Goal: Task Accomplishment & Management: Complete application form

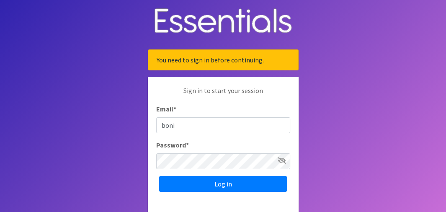
type input "[PERSON_NAME][EMAIL_ADDRESS][PERSON_NAME][DOMAIN_NAME]"
click at [187, 169] on div "Sign in to start your session Email * bonita.postell@wdtn.com Password * Log in" at bounding box center [223, 138] width 151 height 123
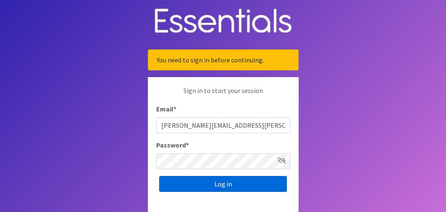
click at [220, 184] on input "Log in" at bounding box center [223, 184] width 128 height 16
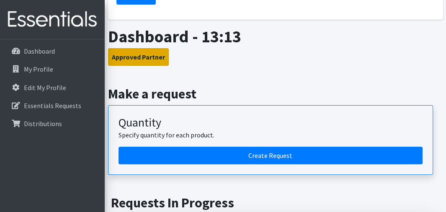
scroll to position [168, 0]
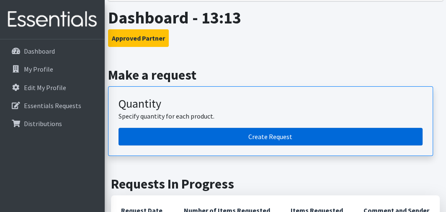
click at [264, 134] on link "Create Request" at bounding box center [271, 137] width 304 height 18
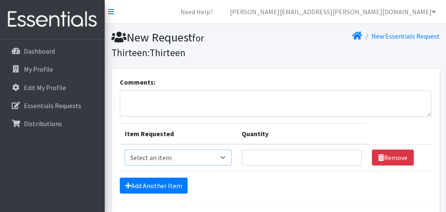
click at [225, 155] on select "Select an item 1 month period supply kit Kids (Newborn) Kids (Size 1) Kids (Siz…" at bounding box center [178, 158] width 107 height 16
select select "15041"
click at [125, 150] on select "Select an item 1 month period supply kit Kids (Newborn) Kids (Size 1) Kids (Siz…" at bounding box center [178, 158] width 107 height 16
click at [351, 158] on input "1" at bounding box center [302, 158] width 120 height 16
click at [351, 155] on input "2" at bounding box center [302, 158] width 120 height 16
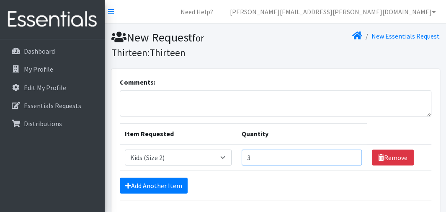
click at [351, 155] on input "3" at bounding box center [302, 158] width 120 height 16
click at [351, 155] on input "27" at bounding box center [302, 158] width 120 height 16
click at [351, 158] on input "26" at bounding box center [302, 158] width 120 height 16
type input "25"
click at [351, 158] on input "25" at bounding box center [302, 158] width 120 height 16
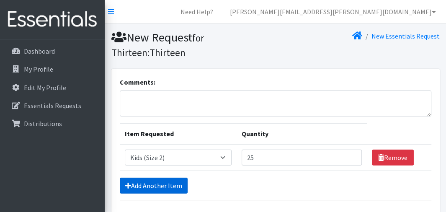
click at [165, 183] on link "Add Another Item" at bounding box center [154, 186] width 68 height 16
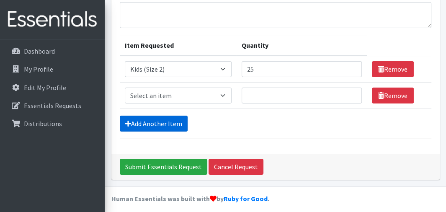
scroll to position [93, 0]
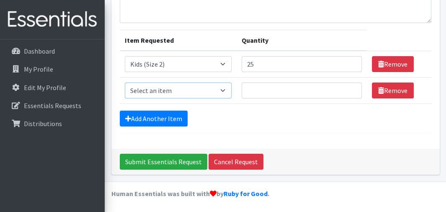
click at [225, 90] on select "Select an item 1 month period supply kit Kids (Newborn) Kids (Size 1) Kids (Siz…" at bounding box center [178, 91] width 107 height 16
select select "15069"
click at [125, 83] on select "Select an item 1 month period supply kit Kids (Newborn) Kids (Size 1) Kids (Siz…" at bounding box center [178, 91] width 107 height 16
click at [350, 88] on input "56" at bounding box center [302, 91] width 120 height 16
click at [349, 92] on input "55" at bounding box center [302, 91] width 120 height 16
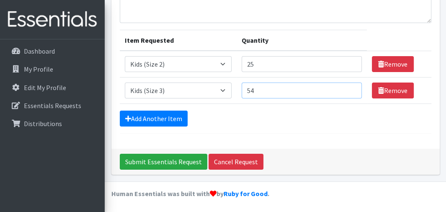
click at [349, 92] on input "54" at bounding box center [302, 91] width 120 height 16
click at [349, 92] on input "53" at bounding box center [302, 91] width 120 height 16
click at [349, 92] on input "52" at bounding box center [302, 91] width 120 height 16
click at [349, 92] on input "51" at bounding box center [302, 91] width 120 height 16
type input "50"
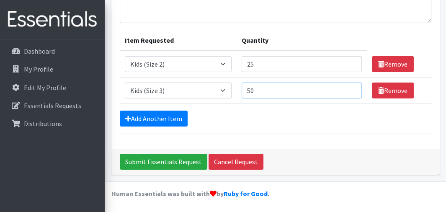
click at [349, 92] on input "50" at bounding box center [302, 91] width 120 height 16
click at [168, 119] on link "Add Another Item" at bounding box center [154, 119] width 68 height 16
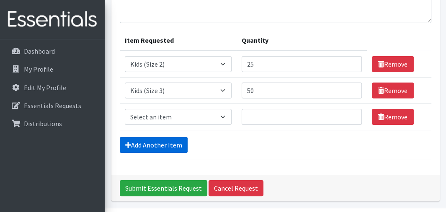
scroll to position [119, 0]
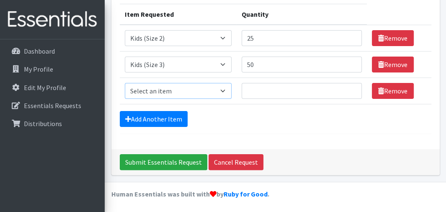
click at [225, 88] on select "Select an item 1 month period supply kit Kids (Newborn) Kids (Size 1) Kids (Siz…" at bounding box center [178, 91] width 107 height 16
select select "15038"
click at [125, 83] on select "Select an item 1 month period supply kit Kids (Newborn) Kids (Size 1) Kids (Siz…" at bounding box center [178, 91] width 107 height 16
click at [350, 88] on input "1" at bounding box center [302, 91] width 120 height 16
click at [350, 88] on input "56" at bounding box center [302, 91] width 120 height 16
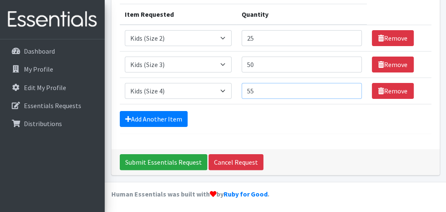
click at [350, 92] on input "55" at bounding box center [302, 91] width 120 height 16
click at [350, 92] on input "54" at bounding box center [302, 91] width 120 height 16
click at [350, 92] on input "53" at bounding box center [302, 91] width 120 height 16
click at [350, 92] on input "52" at bounding box center [302, 91] width 120 height 16
click at [350, 92] on input "51" at bounding box center [302, 91] width 120 height 16
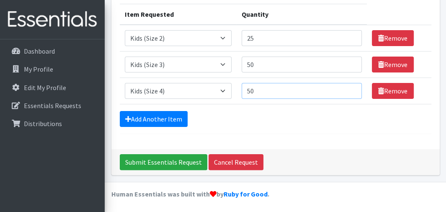
type input "50"
click at [350, 91] on input "50" at bounding box center [302, 91] width 120 height 16
click at [163, 117] on link "Add Another Item" at bounding box center [154, 119] width 68 height 16
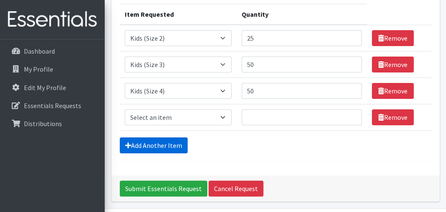
scroll to position [146, 0]
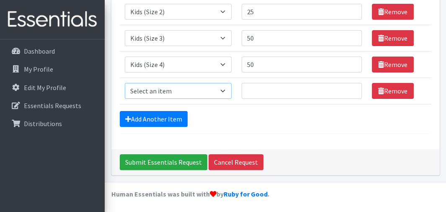
click at [228, 88] on select "Select an item 1 month period supply kit Kids (Newborn) Kids (Size 1) Kids (Siz…" at bounding box center [178, 91] width 107 height 16
select select "15044"
click at [125, 83] on select "Select an item 1 month period supply kit Kids (Newborn) Kids (Size 1) Kids (Siz…" at bounding box center [178, 91] width 107 height 16
click at [348, 88] on input "1" at bounding box center [302, 91] width 120 height 16
type input "50"
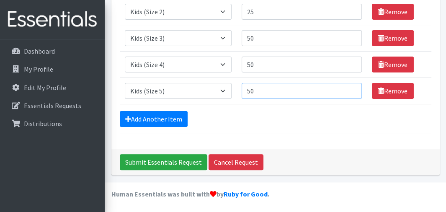
click at [348, 88] on input "50" at bounding box center [302, 91] width 120 height 16
click at [140, 116] on link "Add Another Item" at bounding box center [154, 119] width 68 height 16
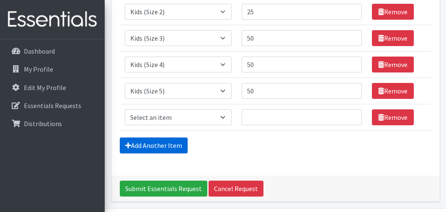
scroll to position [172, 0]
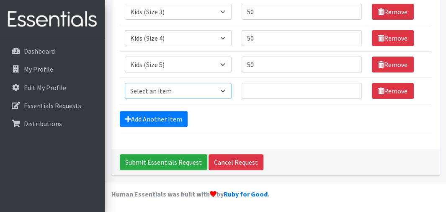
click at [223, 88] on select "Select an item 1 month period supply kit Kids (Newborn) Kids (Size 1) Kids (Siz…" at bounding box center [178, 91] width 107 height 16
select select "15071"
click at [125, 83] on select "Select an item 1 month period supply kit Kids (Newborn) Kids (Size 1) Kids (Siz…" at bounding box center [178, 91] width 107 height 16
click at [349, 62] on input "51" at bounding box center [302, 65] width 120 height 16
click at [349, 62] on input "52" at bounding box center [302, 65] width 120 height 16
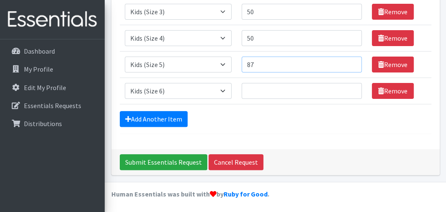
click at [349, 62] on input "87" at bounding box center [302, 65] width 120 height 16
click at [349, 62] on input "88" at bounding box center [302, 65] width 120 height 16
click at [349, 62] on input "89" at bounding box center [302, 65] width 120 height 16
click at [349, 62] on input "90" at bounding box center [302, 65] width 120 height 16
click at [349, 62] on input "91" at bounding box center [302, 65] width 120 height 16
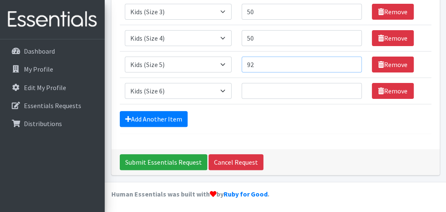
click at [349, 62] on input "92" at bounding box center [302, 65] width 120 height 16
click at [349, 62] on input "93" at bounding box center [302, 65] width 120 height 16
click at [349, 62] on input "94" at bounding box center [302, 65] width 120 height 16
click at [349, 62] on input "95" at bounding box center [302, 65] width 120 height 16
click at [349, 62] on input "96" at bounding box center [302, 65] width 120 height 16
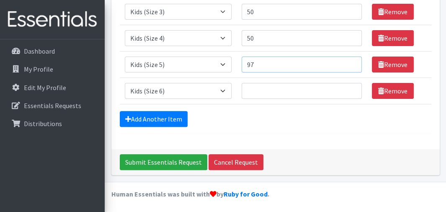
click at [349, 62] on input "97" at bounding box center [302, 65] width 120 height 16
click at [349, 62] on input "98" at bounding box center [302, 65] width 120 height 16
click at [349, 62] on input "99" at bounding box center [302, 65] width 120 height 16
type input "100"
click at [349, 62] on input "100" at bounding box center [302, 65] width 120 height 16
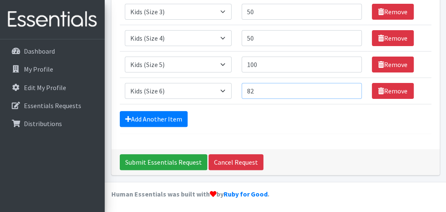
click at [349, 88] on input "82" at bounding box center [302, 91] width 120 height 16
click at [349, 88] on input "100" at bounding box center [302, 91] width 120 height 16
click at [349, 88] on input "101" at bounding box center [302, 91] width 120 height 16
type input "100"
click at [351, 92] on input "100" at bounding box center [302, 91] width 120 height 16
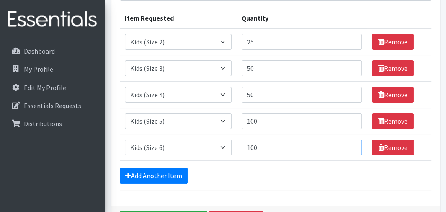
scroll to position [130, 0]
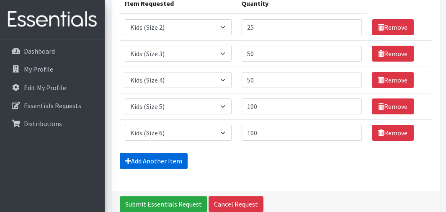
click at [178, 165] on link "Add Another Item" at bounding box center [154, 161] width 68 height 16
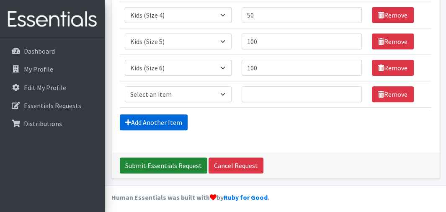
scroll to position [199, 0]
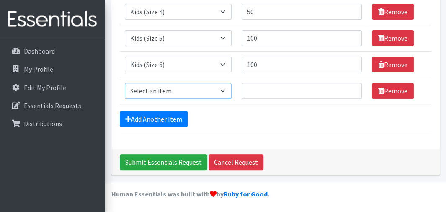
click at [223, 90] on select "Select an item 1 month period supply kit Kids (Newborn) Kids (Size 1) Kids (Siz…" at bounding box center [178, 91] width 107 height 16
select select "15040"
click at [125, 83] on select "Select an item 1 month period supply kit Kids (Newborn) Kids (Size 1) Kids (Siz…" at bounding box center [178, 91] width 107 height 16
click at [349, 88] on input "1" at bounding box center [302, 91] width 120 height 16
click at [349, 88] on input "2" at bounding box center [302, 91] width 120 height 16
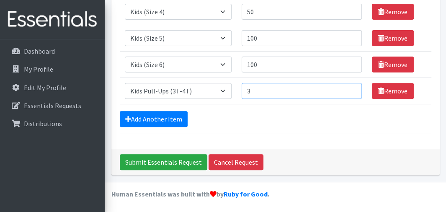
click at [349, 88] on input "3" at bounding box center [302, 91] width 120 height 16
click at [349, 88] on input "42" at bounding box center [302, 91] width 120 height 16
click at [349, 88] on input "60" at bounding box center [302, 91] width 120 height 16
click at [349, 93] on input "59" at bounding box center [302, 91] width 120 height 16
click at [349, 93] on input "58" at bounding box center [302, 91] width 120 height 16
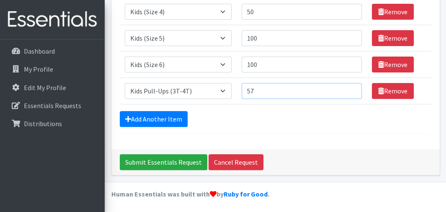
click at [349, 93] on input "57" at bounding box center [302, 91] width 120 height 16
click at [349, 93] on input "56" at bounding box center [302, 91] width 120 height 16
click at [349, 93] on input "55" at bounding box center [302, 91] width 120 height 16
click at [349, 93] on input "54" at bounding box center [302, 91] width 120 height 16
click at [349, 93] on input "53" at bounding box center [302, 91] width 120 height 16
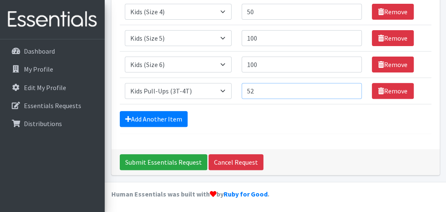
click at [349, 93] on input "52" at bounding box center [302, 91] width 120 height 16
click at [349, 93] on input "51" at bounding box center [302, 91] width 120 height 16
type input "50"
click at [349, 93] on input "50" at bounding box center [302, 91] width 120 height 16
click at [165, 117] on link "Add Another Item" at bounding box center [154, 119] width 68 height 16
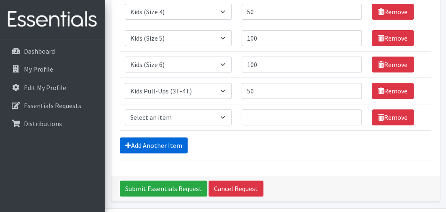
scroll to position [225, 0]
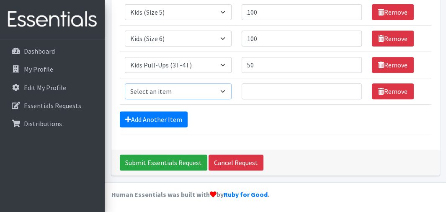
click at [226, 88] on select "Select an item 1 month period supply kit Kids (Newborn) Kids (Size 1) Kids (Siz…" at bounding box center [178, 91] width 107 height 16
select select "15074"
click at [125, 83] on select "Select an item 1 month period supply kit Kids (Newborn) Kids (Size 1) Kids (Siz…" at bounding box center [178, 91] width 107 height 16
click at [351, 88] on input "86" at bounding box center [302, 91] width 120 height 16
click at [349, 88] on input "87" at bounding box center [302, 91] width 120 height 16
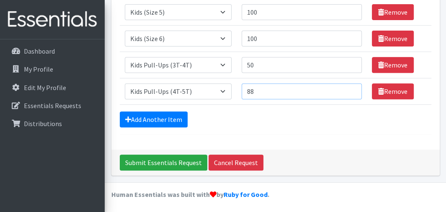
click at [349, 88] on input "88" at bounding box center [302, 91] width 120 height 16
click at [349, 88] on input "89" at bounding box center [302, 91] width 120 height 16
click at [349, 88] on input "90" at bounding box center [302, 91] width 120 height 16
click at [349, 88] on input "91" at bounding box center [302, 91] width 120 height 16
click at [349, 88] on input "92" at bounding box center [302, 91] width 120 height 16
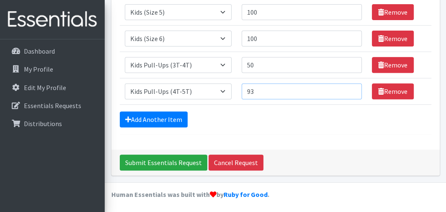
click at [349, 88] on input "93" at bounding box center [302, 91] width 120 height 16
click at [349, 88] on input "94" at bounding box center [302, 91] width 120 height 16
click at [349, 88] on input "95" at bounding box center [302, 91] width 120 height 16
click at [349, 88] on input "96" at bounding box center [302, 91] width 120 height 16
click at [349, 88] on input "97" at bounding box center [302, 91] width 120 height 16
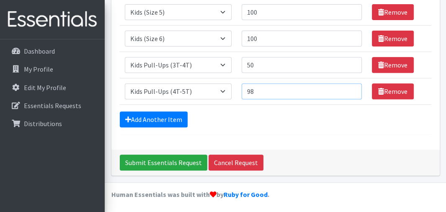
click at [349, 88] on input "98" at bounding box center [302, 91] width 120 height 16
click at [349, 88] on input "99" at bounding box center [302, 91] width 120 height 16
type input "100"
click at [349, 88] on input "100" at bounding box center [302, 91] width 120 height 16
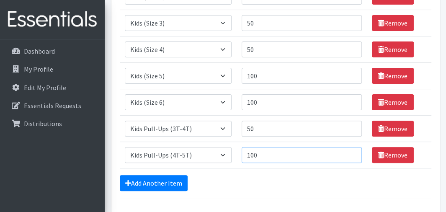
scroll to position [141, 0]
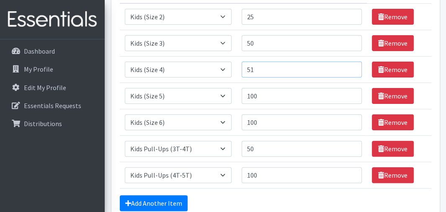
click at [351, 66] on input "51" at bounding box center [302, 70] width 120 height 16
click at [351, 66] on input "52" at bounding box center [302, 70] width 120 height 16
click at [351, 66] on input "69" at bounding box center [302, 70] width 120 height 16
click at [351, 66] on input "70" at bounding box center [302, 70] width 120 height 16
click at [351, 66] on input "74" at bounding box center [302, 70] width 120 height 16
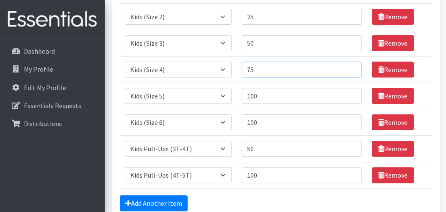
type input "75"
click at [351, 66] on input "75" at bounding box center [302, 70] width 120 height 16
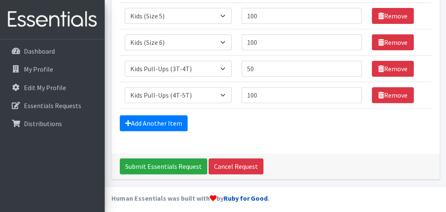
scroll to position [225, 0]
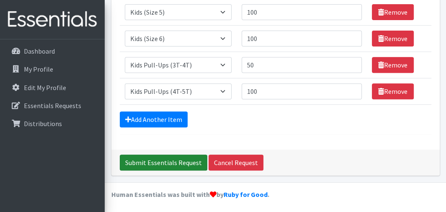
click at [169, 160] on input "Submit Essentials Request" at bounding box center [164, 163] width 88 height 16
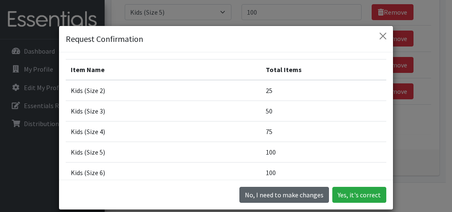
click at [287, 194] on button "No, I need to make changes" at bounding box center [285, 195] width 90 height 16
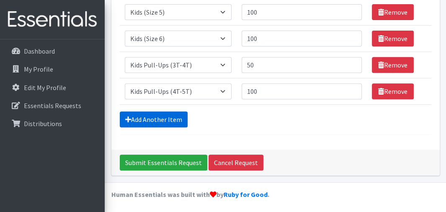
click at [163, 116] on link "Add Another Item" at bounding box center [154, 119] width 68 height 16
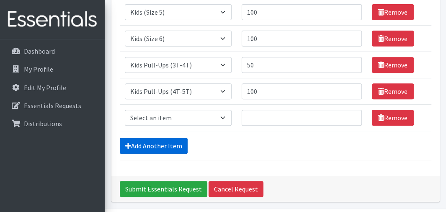
scroll to position [251, 0]
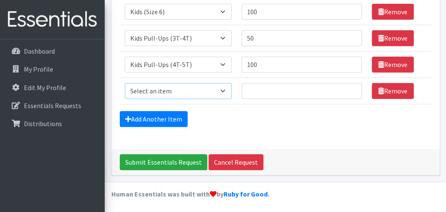
click at [226, 89] on select "Select an item 1 month period supply kit Kids (Newborn) Kids (Size 1) Kids (Siz…" at bounding box center [178, 91] width 107 height 16
select select "15043"
click at [125, 83] on select "Select an item 1 month period supply kit Kids (Newborn) Kids (Size 1) Kids (Siz…" at bounding box center [178, 91] width 107 height 16
click at [350, 87] on input "1" at bounding box center [302, 91] width 120 height 16
click at [350, 87] on input "2" at bounding box center [302, 91] width 120 height 16
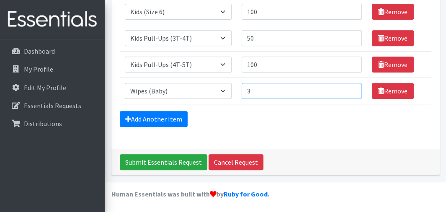
click at [350, 87] on input "3" at bounding box center [302, 91] width 120 height 16
click at [350, 87] on input "4" at bounding box center [302, 91] width 120 height 16
click at [350, 87] on input "5" at bounding box center [302, 91] width 120 height 16
type input "6"
click at [350, 87] on input "6" at bounding box center [302, 91] width 120 height 16
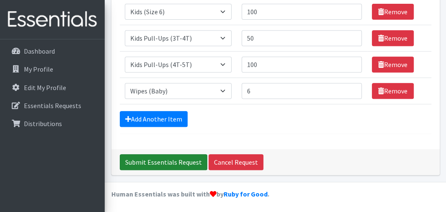
click at [186, 162] on input "Submit Essentials Request" at bounding box center [164, 162] width 88 height 16
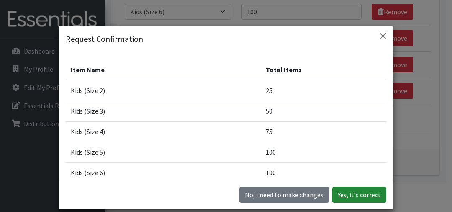
click at [351, 193] on button "Yes, it's correct" at bounding box center [360, 195] width 54 height 16
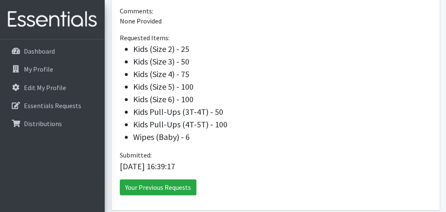
scroll to position [293, 0]
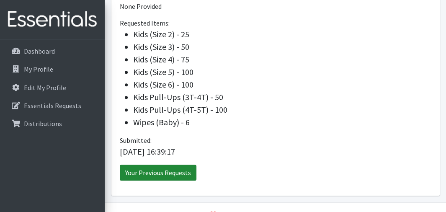
click at [160, 173] on link "Your Previous Requests" at bounding box center [158, 173] width 77 height 16
